Goal: Transaction & Acquisition: Purchase product/service

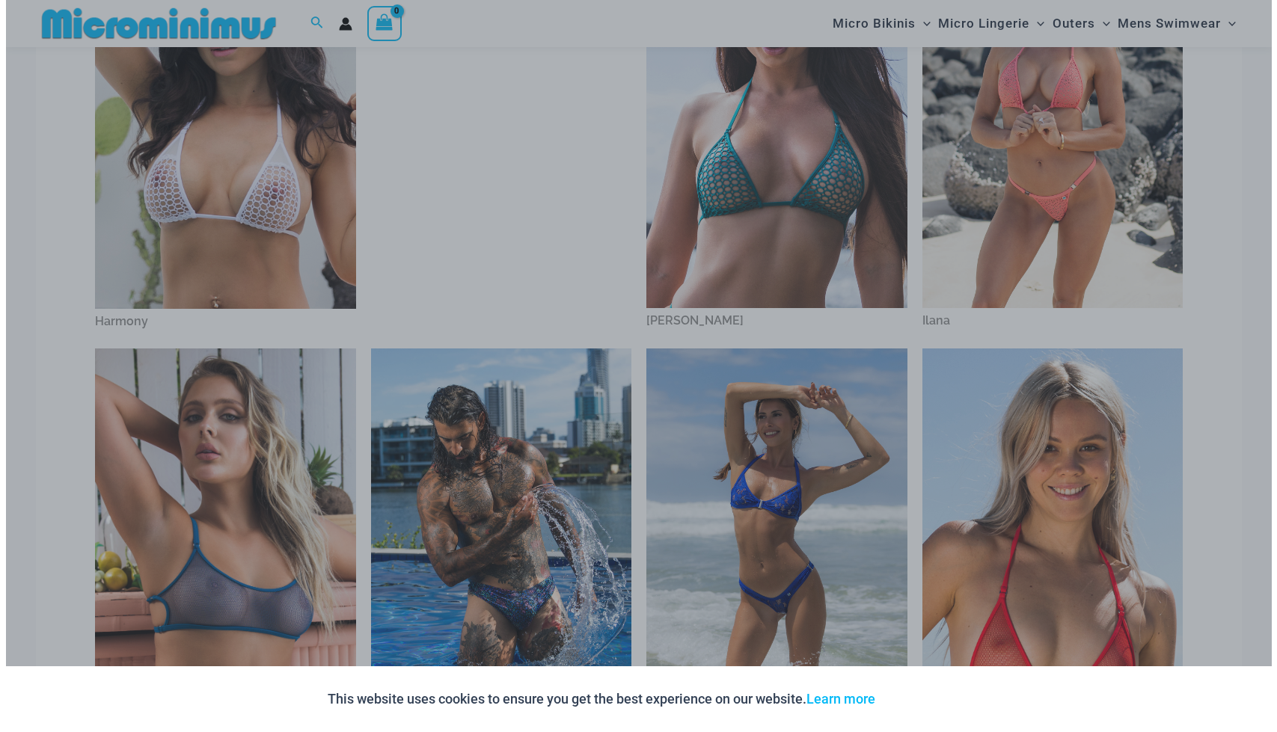
scroll to position [690, 0]
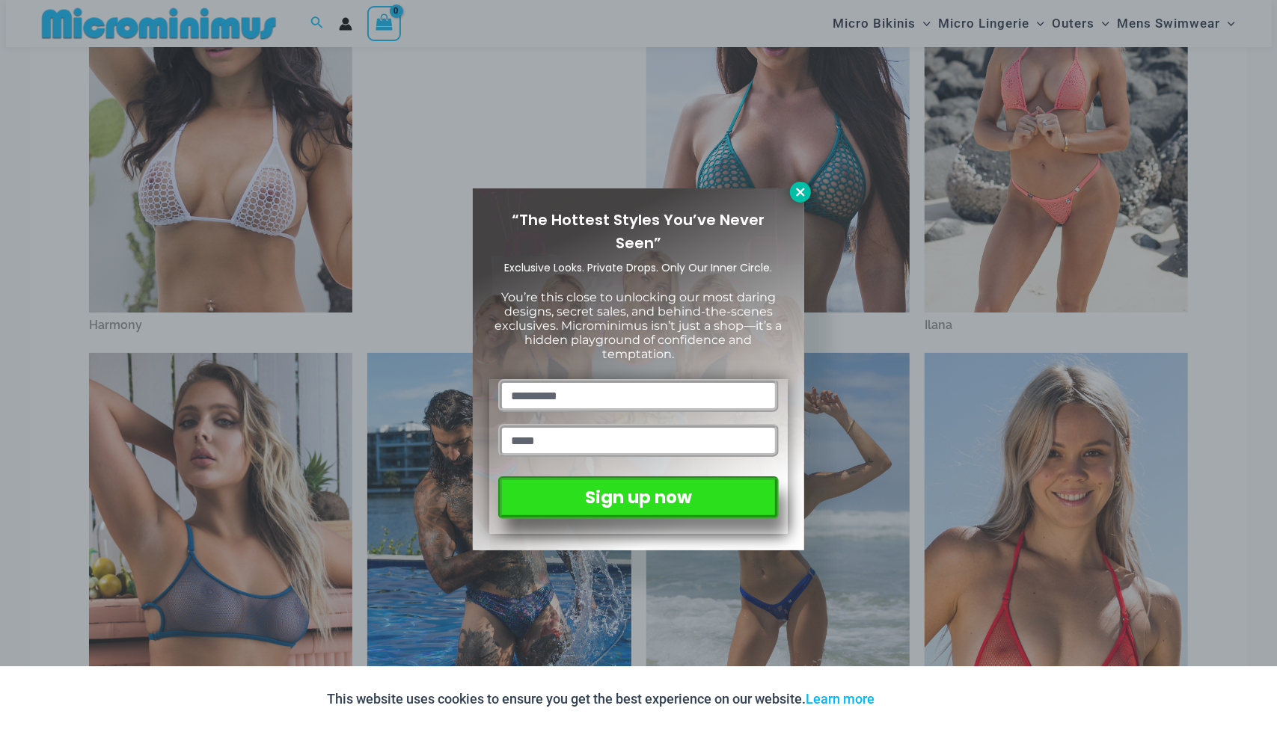
click at [802, 194] on icon at bounding box center [800, 192] width 13 height 13
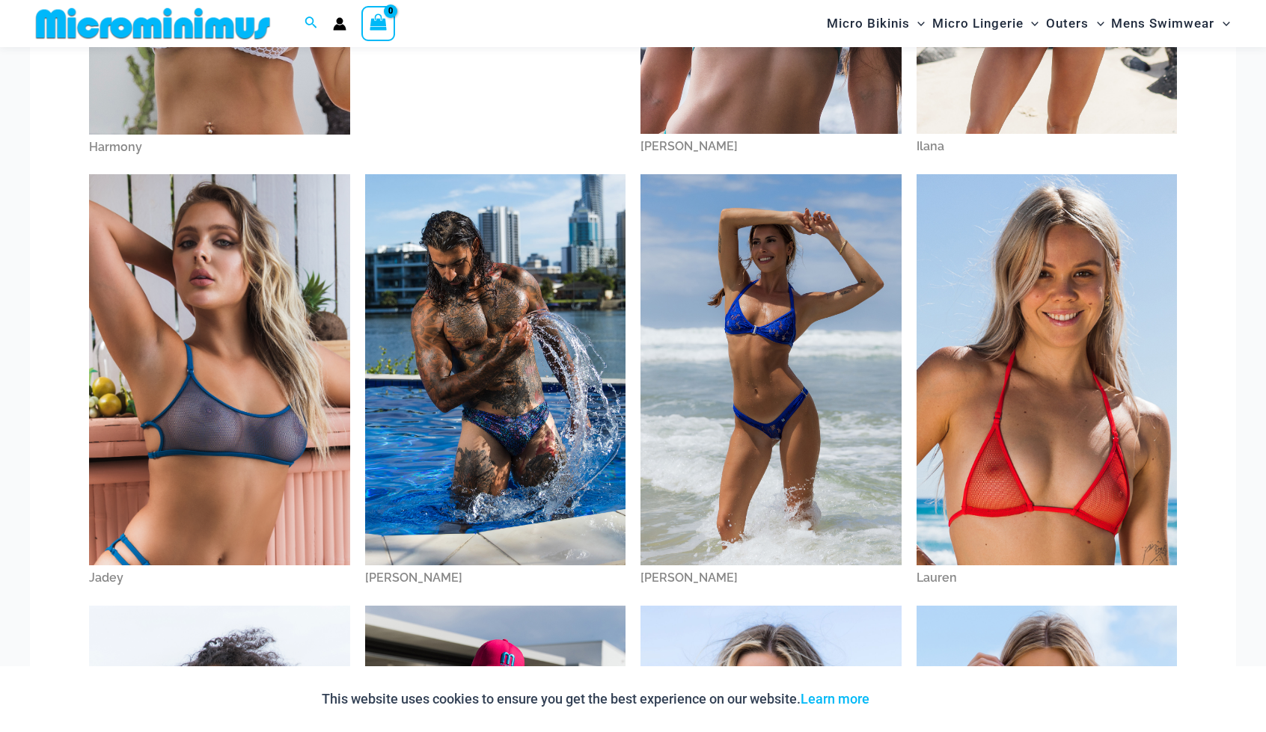
scroll to position [1034, 0]
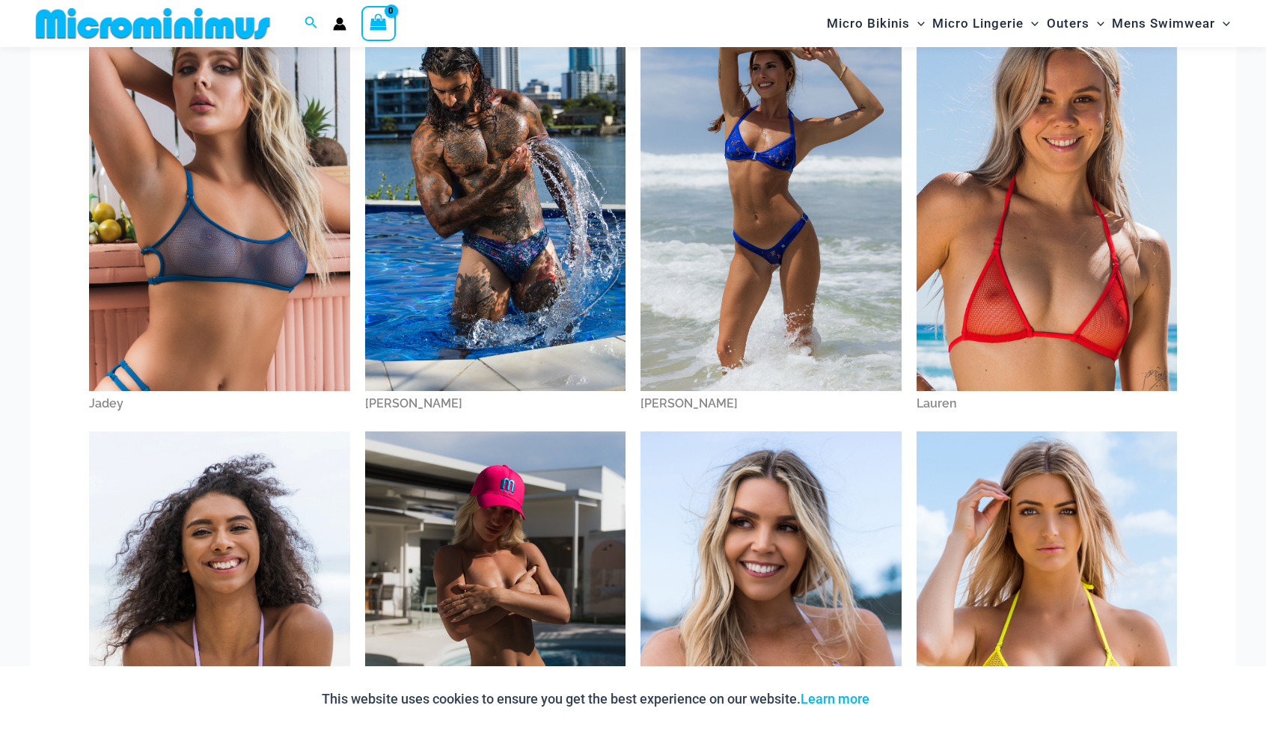
click at [186, 320] on img at bounding box center [219, 195] width 261 height 391
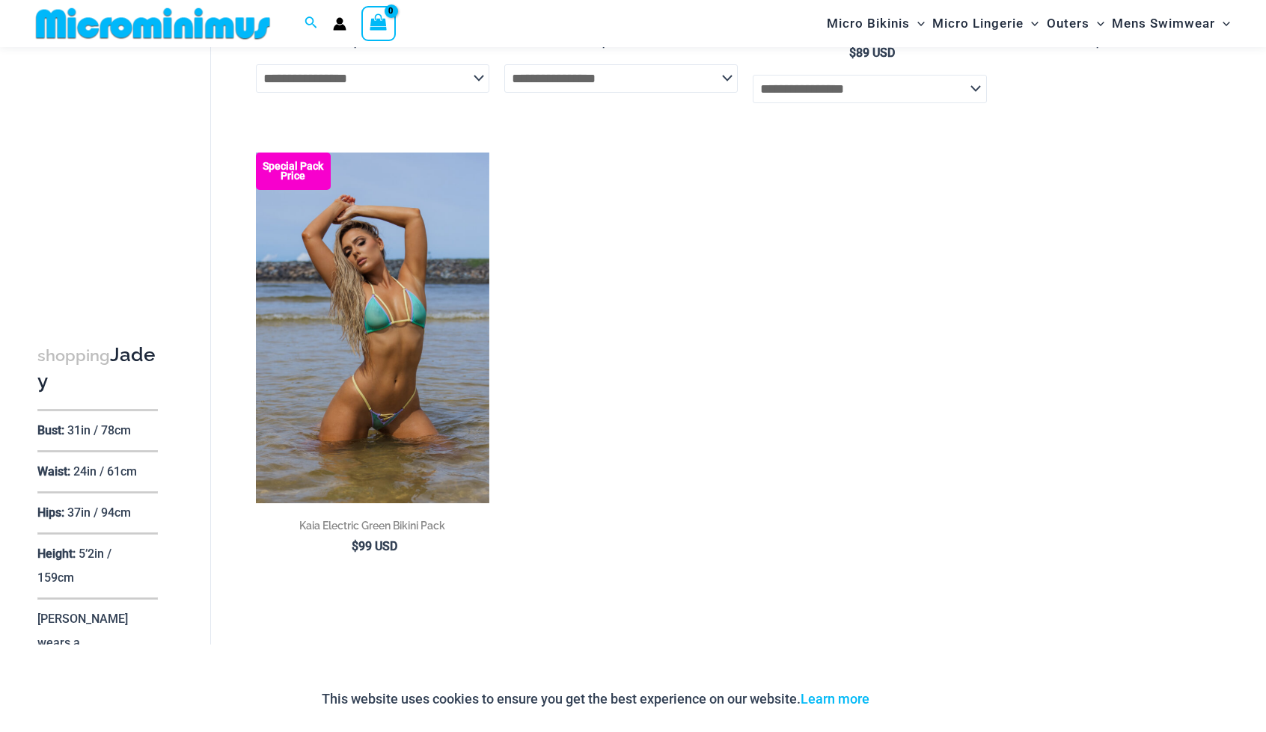
scroll to position [1557, 0]
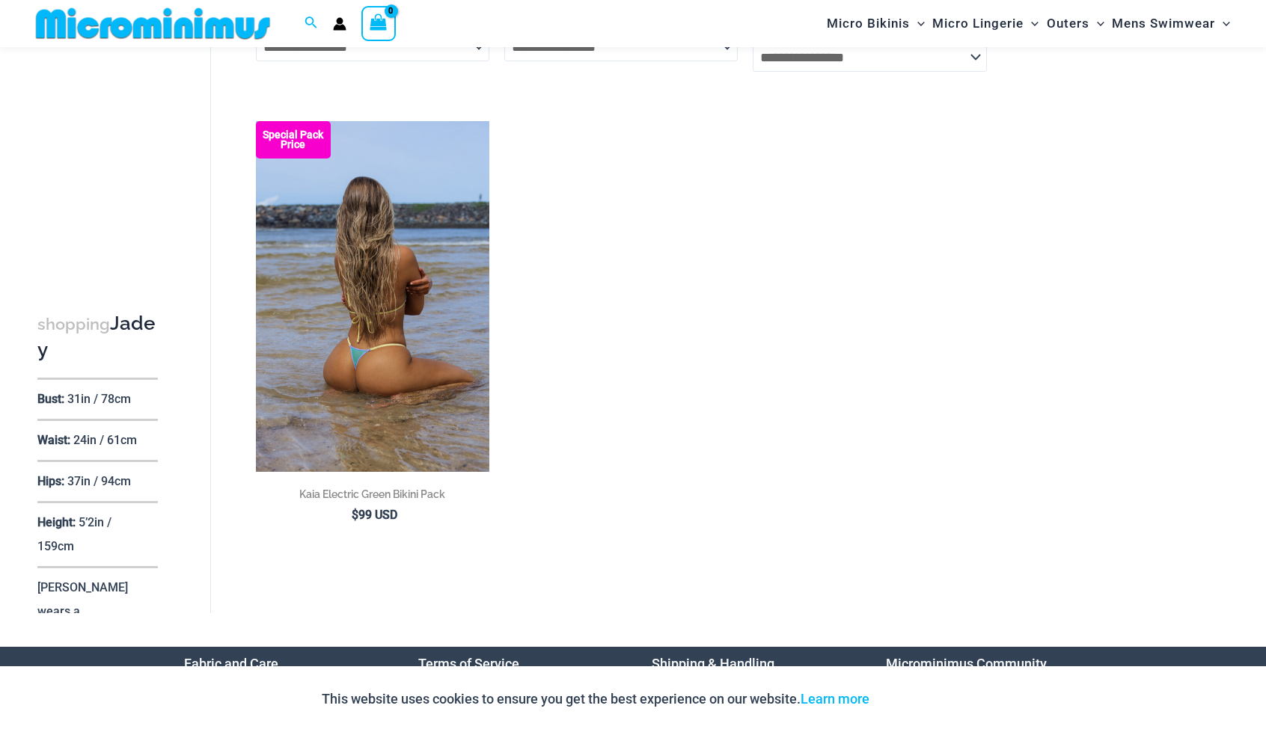
click at [394, 325] on img at bounding box center [372, 296] width 233 height 350
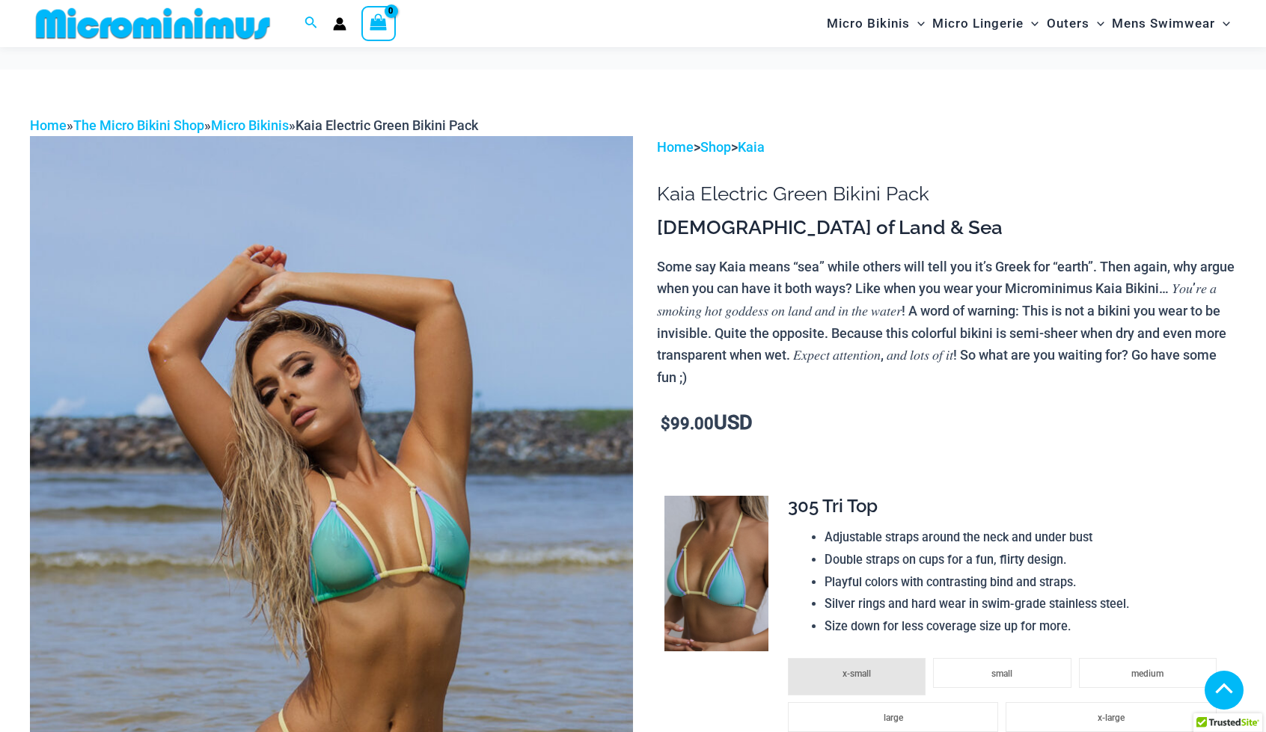
scroll to position [1043, 0]
